Goal: Information Seeking & Learning: Learn about a topic

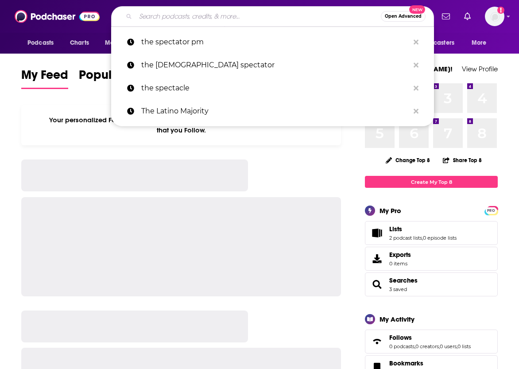
click at [160, 15] on input "Search podcasts, credits, & more..." at bounding box center [258, 16] width 245 height 14
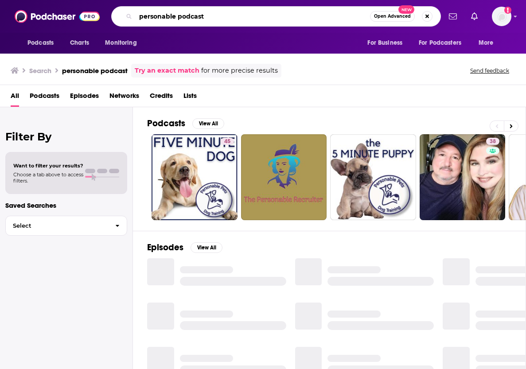
click at [237, 19] on input "personable podcast" at bounding box center [253, 16] width 234 height 14
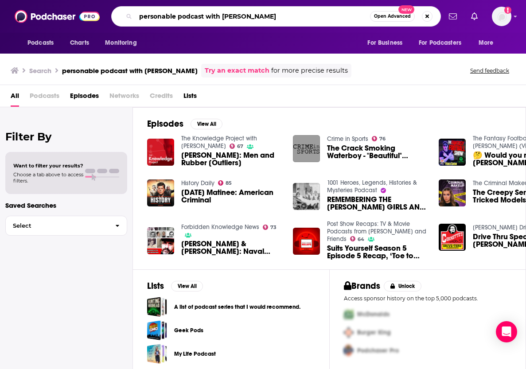
drag, startPoint x: 270, startPoint y: 20, endPoint x: 176, endPoint y: 20, distance: 93.5
click at [176, 20] on input "personable podcast with [PERSON_NAME]" at bounding box center [253, 16] width 234 height 14
type input "personable"
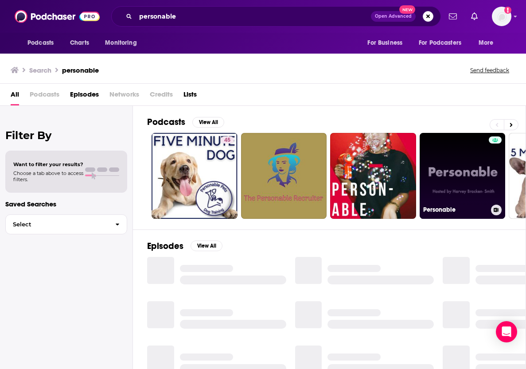
click at [455, 164] on link "Personable" at bounding box center [462, 176] width 86 height 86
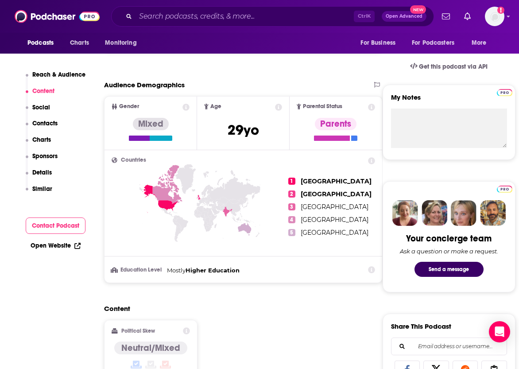
scroll to position [266, 0]
